Goal: Task Accomplishment & Management: Use online tool/utility

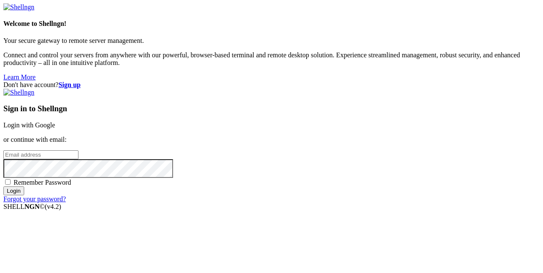
click at [55, 121] on link "Login with Google" at bounding box center [29, 124] width 52 height 7
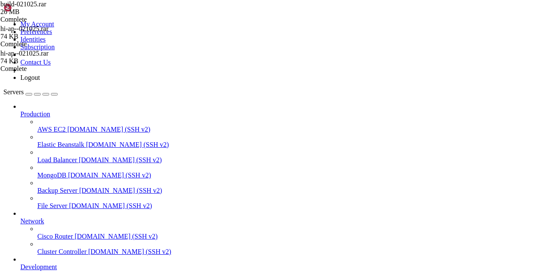
scroll to position [1115, 0]
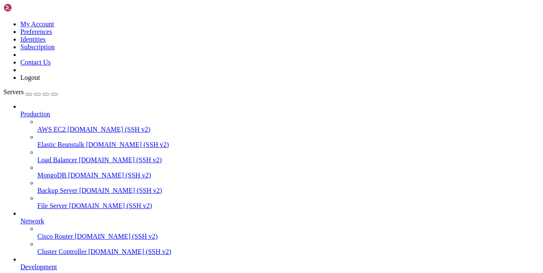
scroll to position [7, 0]
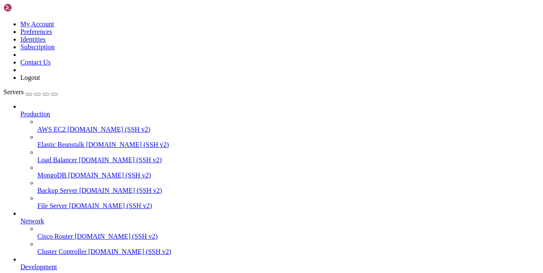
scroll to position [0, 0]
drag, startPoint x: 132, startPoint y: 28, endPoint x: 241, endPoint y: 23, distance: 109.6
type input "/var/ww"
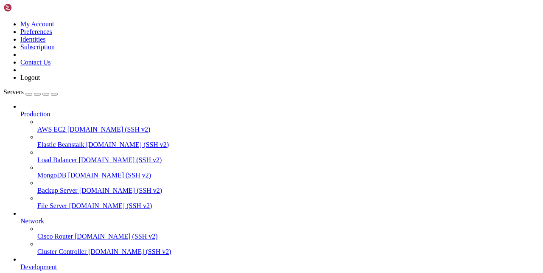
type input "/var/www/[DOMAIN_NAME]"
